Goal: Book appointment/travel/reservation

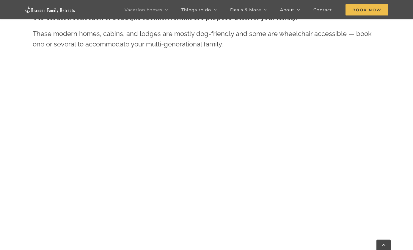
scroll to position [293, 0]
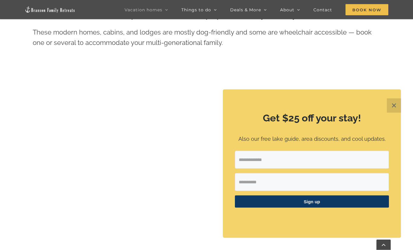
click at [389, 113] on button "✕" at bounding box center [394, 105] width 14 height 14
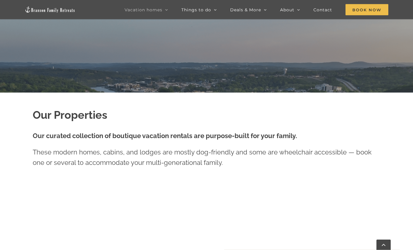
scroll to position [0, 0]
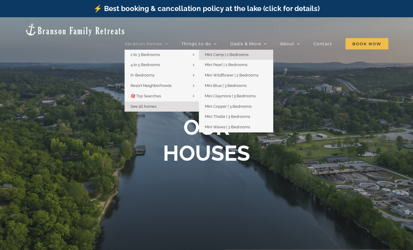
click at [273, 50] on link "Mini Camp | 2 Bedrooms" at bounding box center [236, 55] width 74 height 10
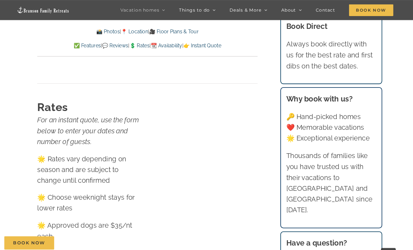
scroll to position [3666, 1]
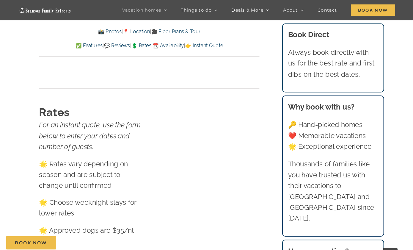
scroll to position [3682, 0]
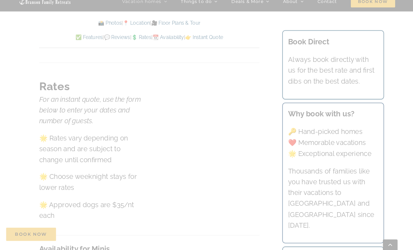
click at [394, 125] on div at bounding box center [206, 125] width 413 height 250
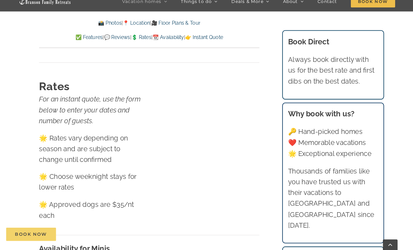
click at [21, 232] on span "Book Now" at bounding box center [36, 234] width 31 height 5
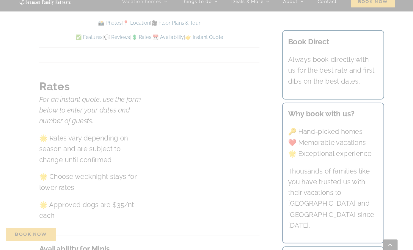
click at [322, 27] on div at bounding box center [206, 125] width 413 height 250
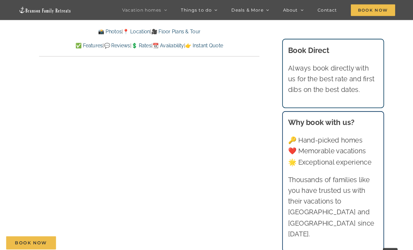
scroll to position [3390, 0]
click at [143, 44] on link "💲 Rates" at bounding box center [142, 44] width 19 height 6
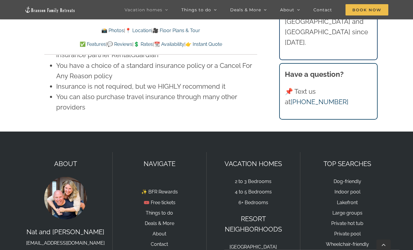
scroll to position [4330, 0]
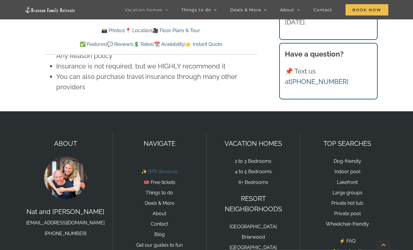
click at [165, 169] on link "✨ BFR Rewards" at bounding box center [159, 172] width 37 height 6
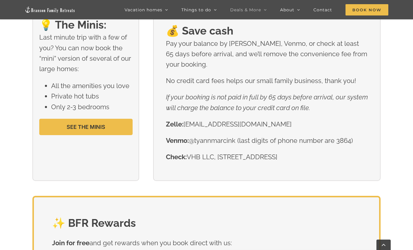
scroll to position [843, 0]
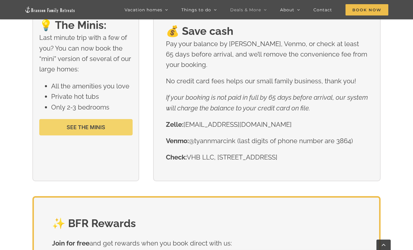
click at [52, 122] on link "SEE THE MINIS" at bounding box center [85, 127] width 93 height 16
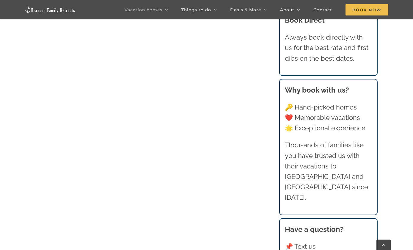
scroll to position [614, 0]
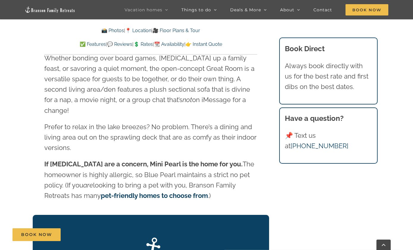
scroll to position [743, 0]
click at [188, 192] on strong "pet-friendly homes to choose from" at bounding box center [154, 196] width 107 height 8
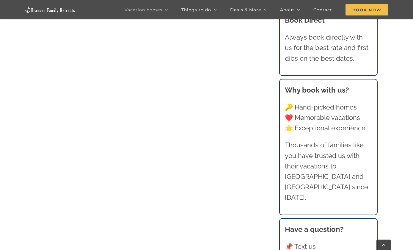
scroll to position [452, 0]
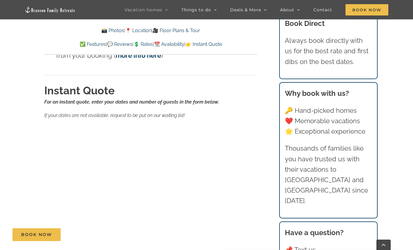
scroll to position [4007, 0]
click at [262, 22] on link "✨ BFR Rewards" at bounding box center [267, 24] width 74 height 10
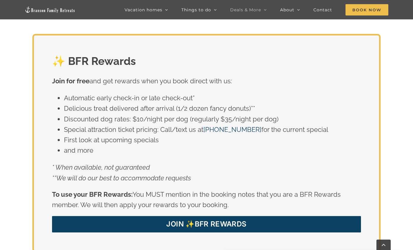
scroll to position [1008, 0]
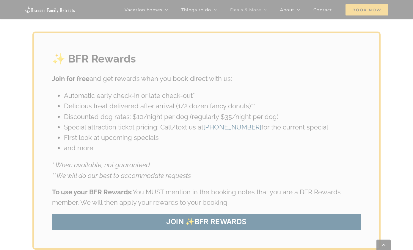
click at [326, 153] on div at bounding box center [206, 125] width 413 height 250
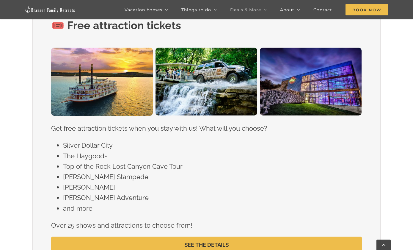
scroll to position [574, 0]
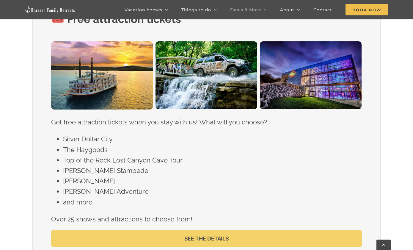
click at [254, 230] on link "SEE THE DETAILS" at bounding box center [206, 238] width 310 height 16
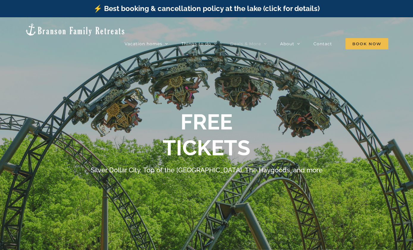
click at [349, 203] on div at bounding box center [206, 142] width 413 height 250
